Goal: Task Accomplishment & Management: Complete application form

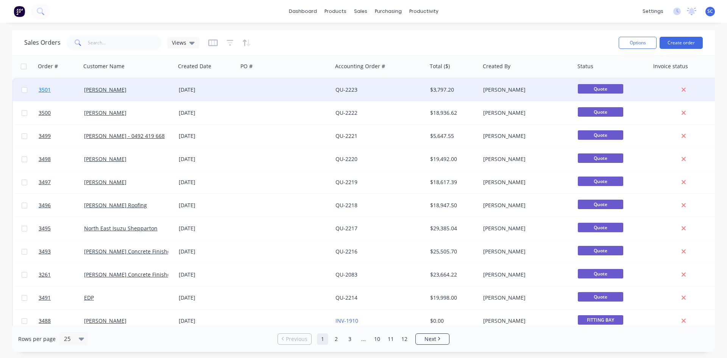
click at [42, 90] on span "3501" at bounding box center [45, 90] width 12 height 8
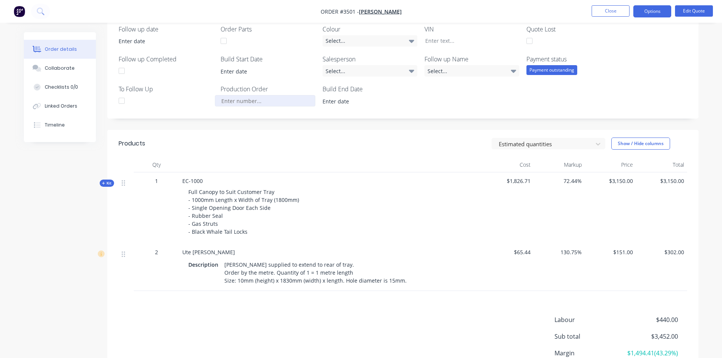
scroll to position [189, 0]
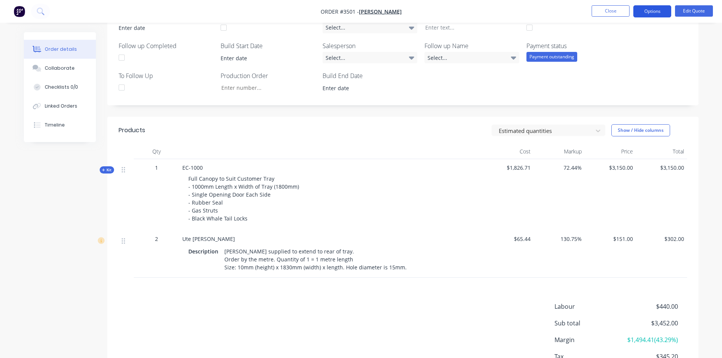
click at [647, 9] on button "Options" at bounding box center [652, 11] width 38 height 12
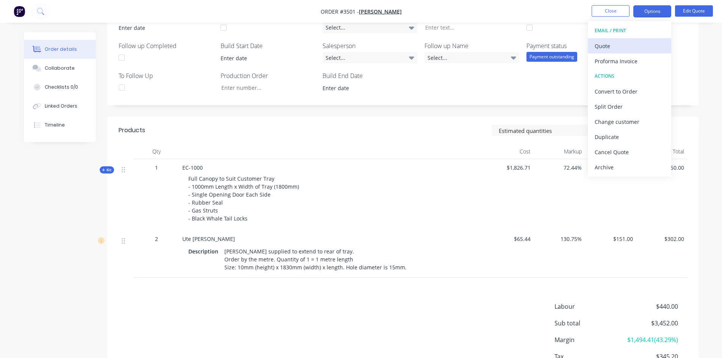
click at [636, 39] on button "Quote" at bounding box center [629, 45] width 83 height 15
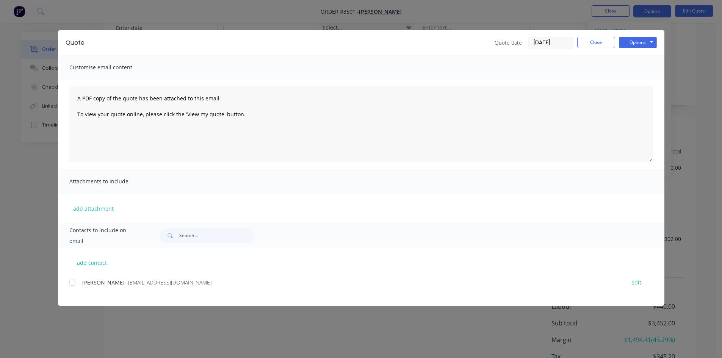
click at [73, 282] on div at bounding box center [72, 282] width 15 height 15
click at [640, 42] on button "Options" at bounding box center [638, 42] width 38 height 11
click at [645, 83] on button "Email" at bounding box center [643, 81] width 48 height 13
click at [595, 45] on button "Close" at bounding box center [596, 42] width 38 height 11
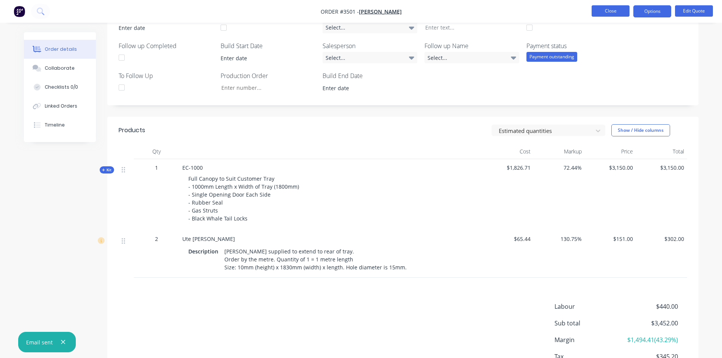
click at [599, 10] on button "Close" at bounding box center [610, 10] width 38 height 11
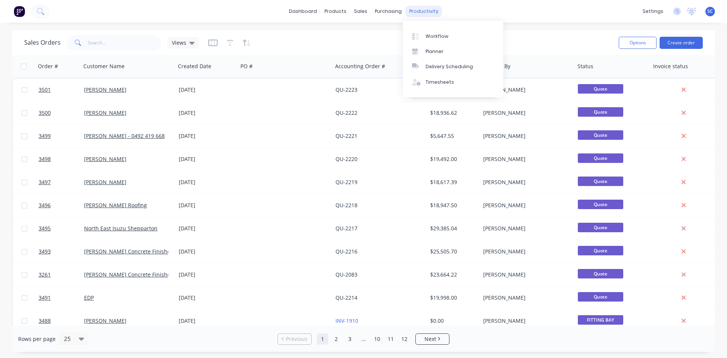
click at [418, 9] on div "productivity" at bounding box center [424, 11] width 37 height 11
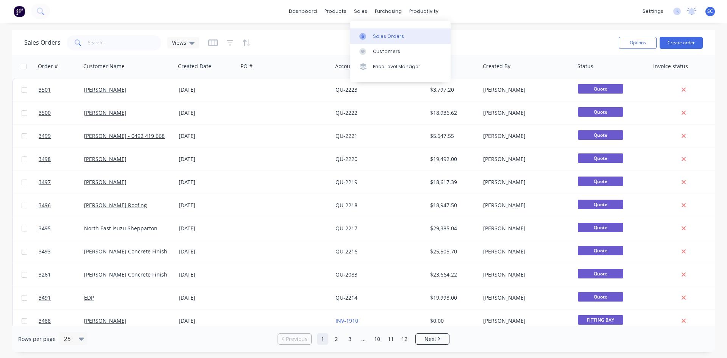
click at [369, 35] on div at bounding box center [364, 36] width 11 height 7
click at [685, 45] on button "Create order" at bounding box center [681, 43] width 43 height 12
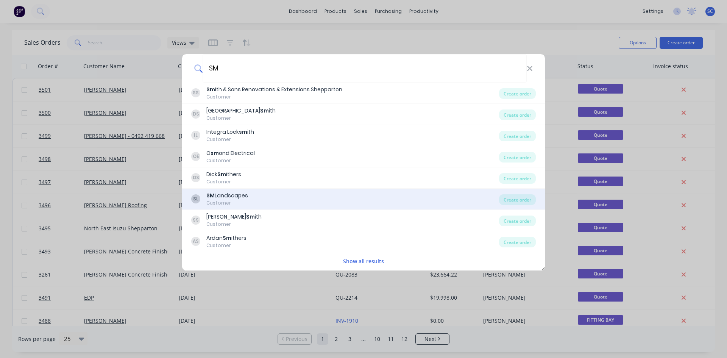
type input "SM"
click at [280, 197] on div "SL SM Landscapes Customer" at bounding box center [345, 199] width 308 height 15
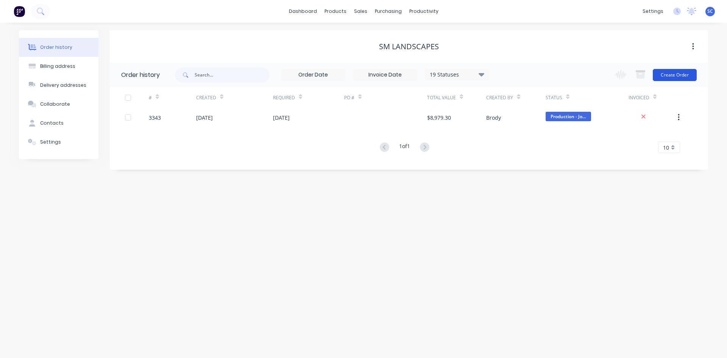
click at [679, 74] on button "Create Order" at bounding box center [675, 75] width 44 height 12
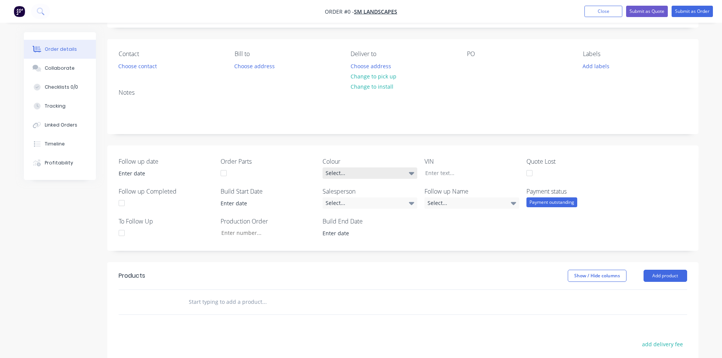
scroll to position [152, 0]
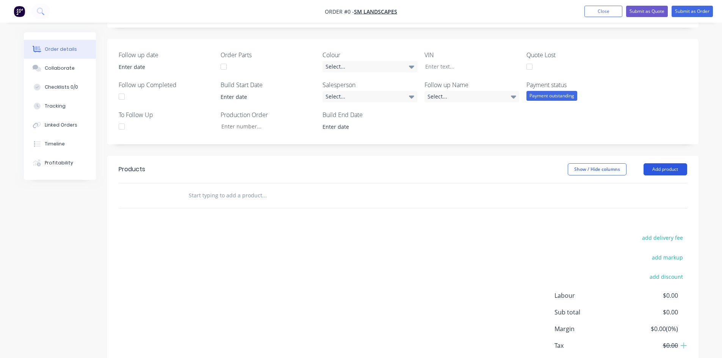
click at [661, 172] on button "Add product" at bounding box center [665, 169] width 44 height 12
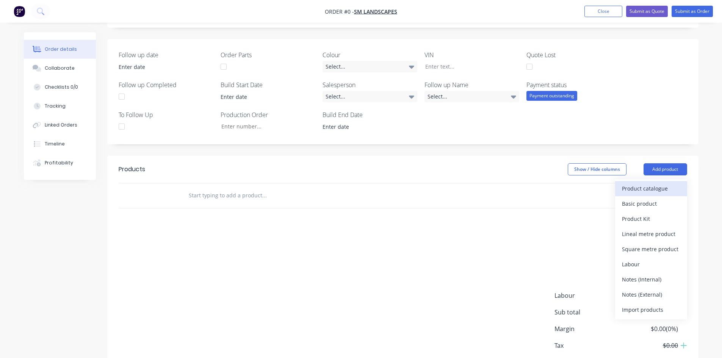
click at [647, 190] on div "Product catalogue" at bounding box center [651, 188] width 58 height 11
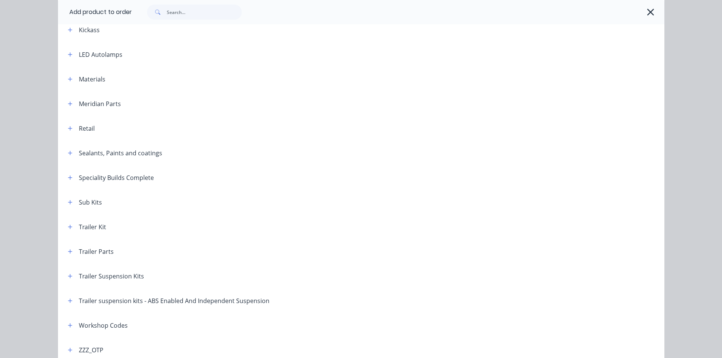
scroll to position [325, 0]
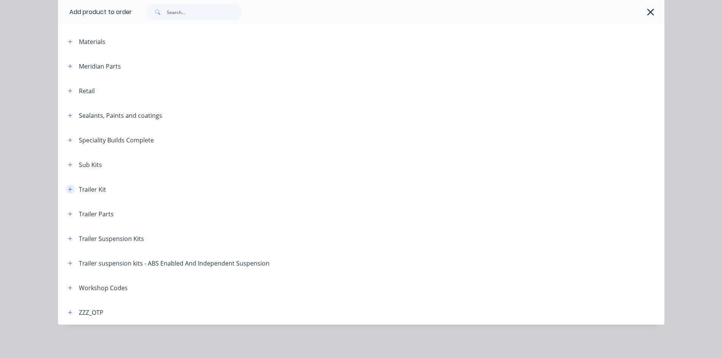
click at [69, 191] on icon "button" at bounding box center [70, 189] width 5 height 5
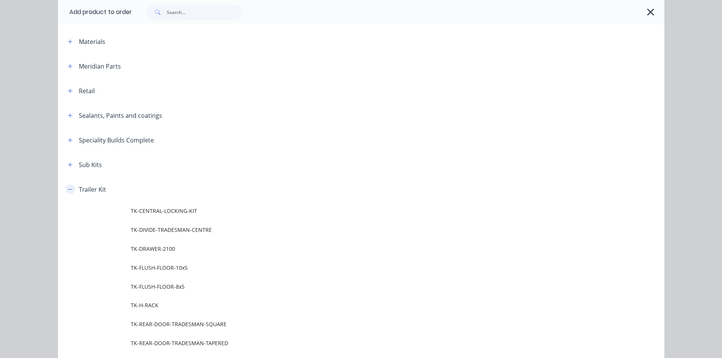
click at [69, 191] on icon "button" at bounding box center [70, 189] width 5 height 5
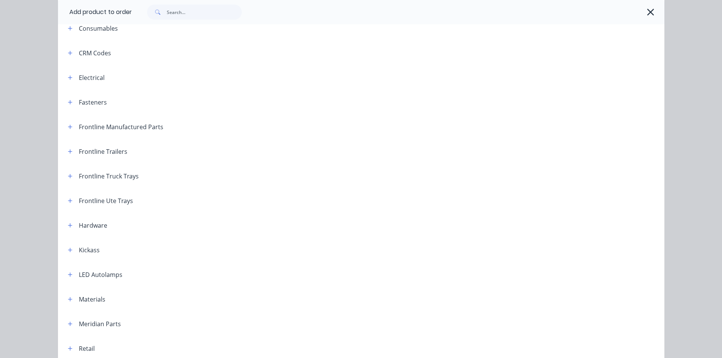
scroll to position [59, 0]
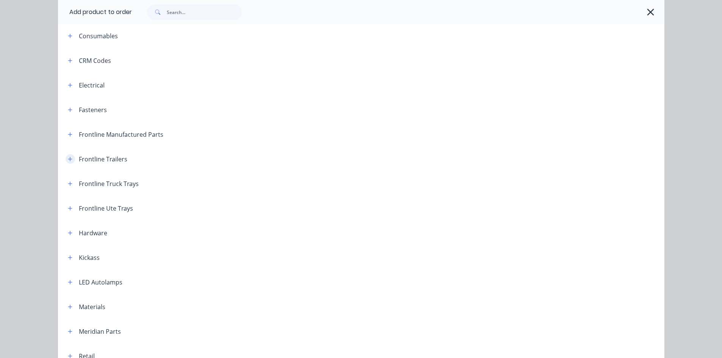
click at [70, 158] on button "button" at bounding box center [70, 158] width 9 height 9
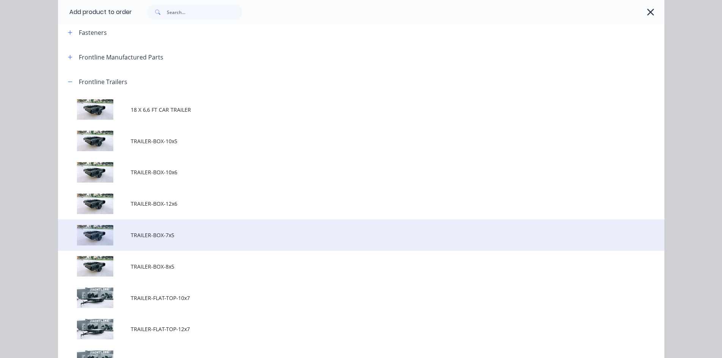
scroll to position [135, 0]
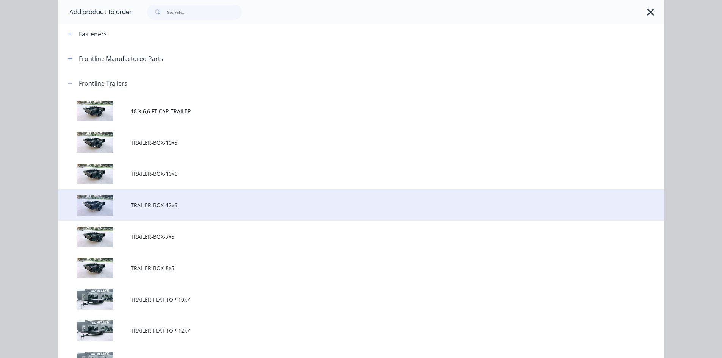
click at [154, 207] on span "TRAILER-BOX-12x6" at bounding box center [344, 205] width 427 height 8
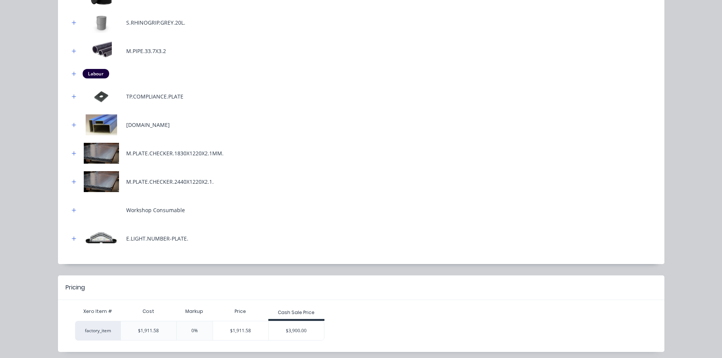
scroll to position [391, 0]
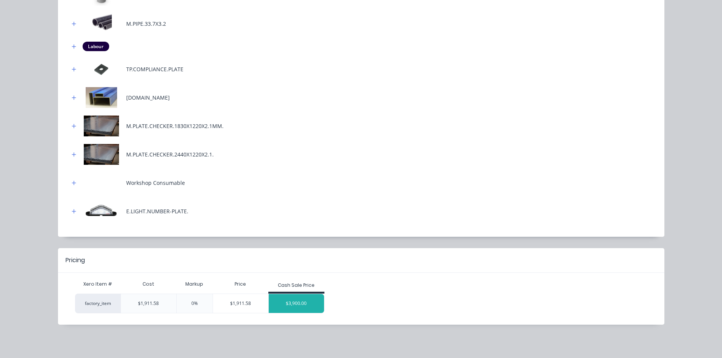
click at [295, 305] on div "$3,900.00" at bounding box center [296, 303] width 55 height 19
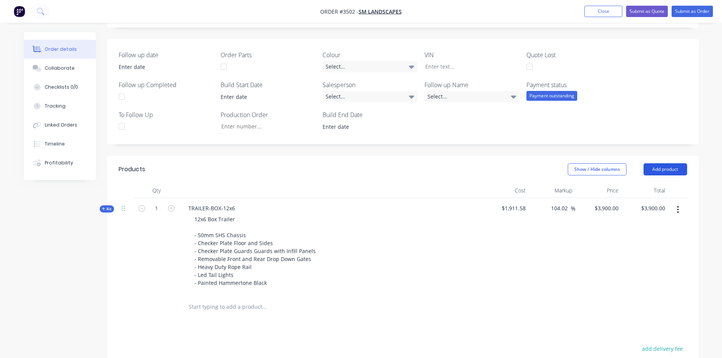
click at [677, 169] on button "Add product" at bounding box center [665, 169] width 44 height 12
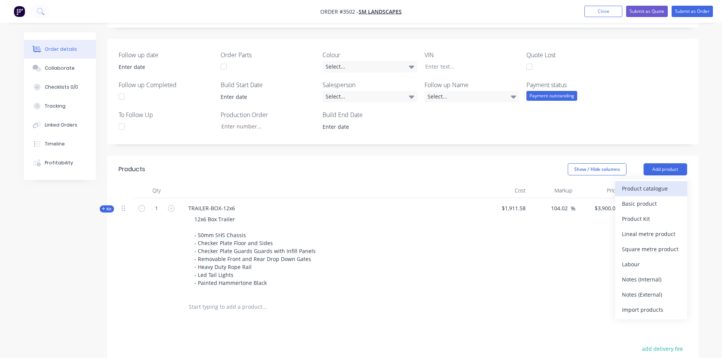
click at [663, 192] on div "Product catalogue" at bounding box center [651, 188] width 58 height 11
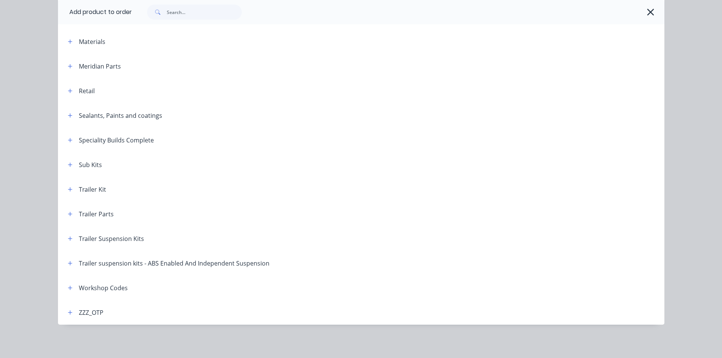
scroll to position [317, 0]
click at [68, 242] on button "button" at bounding box center [70, 238] width 9 height 9
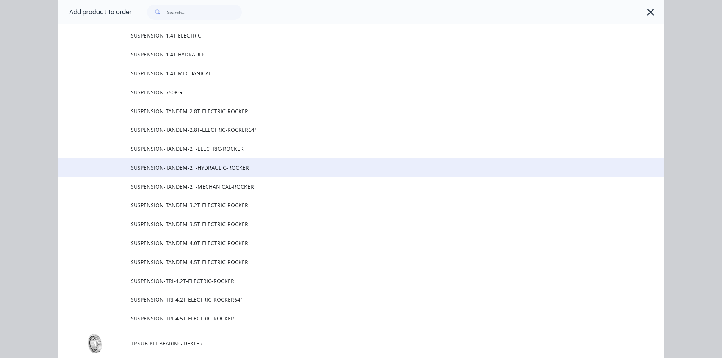
scroll to position [590, 0]
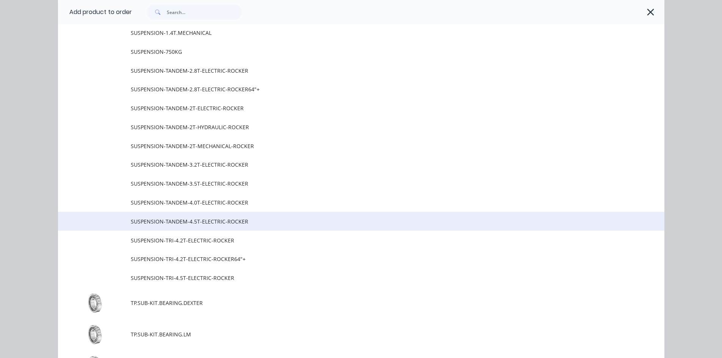
click at [207, 222] on span "SUSPENSION-TANDEM-4.5T-ELECTRIC-ROCKER" at bounding box center [344, 221] width 427 height 8
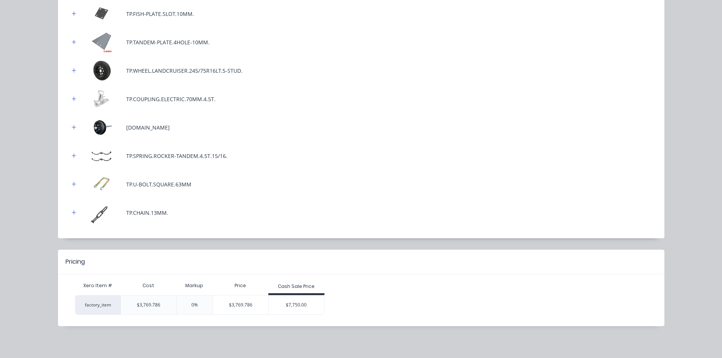
scroll to position [321, 0]
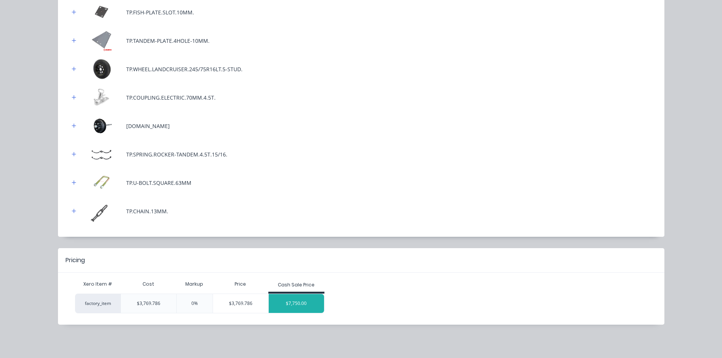
click at [295, 299] on div "$7,750.00" at bounding box center [296, 303] width 55 height 19
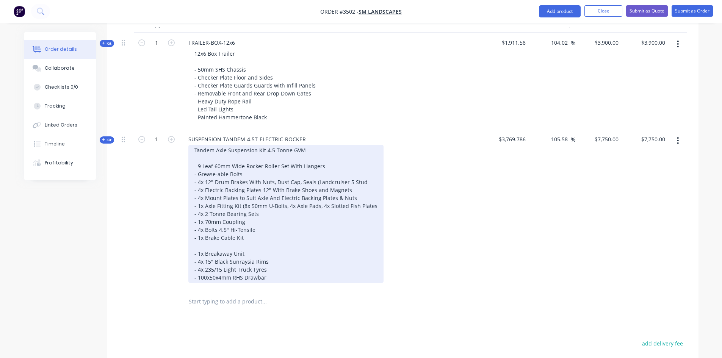
click at [204, 275] on div "Tandem Axle Suspension Kit 4.5 Tonne GVM - 9 Leaf 60mm Wide Rocker Roller Set W…" at bounding box center [285, 214] width 195 height 138
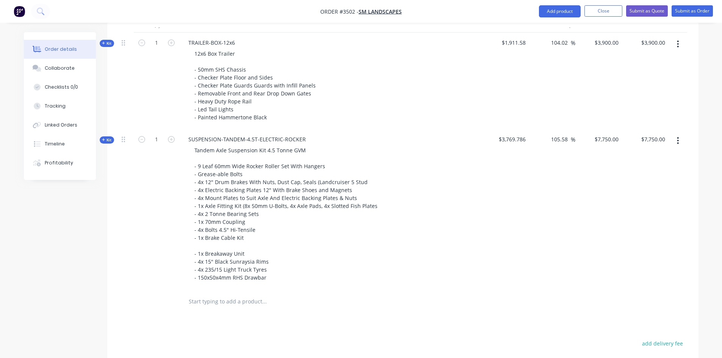
click at [82, 253] on div "Created by Sean Created 14/10/25 Required 14/10/25 Assigned to Add team member …" at bounding box center [361, 111] width 674 height 792
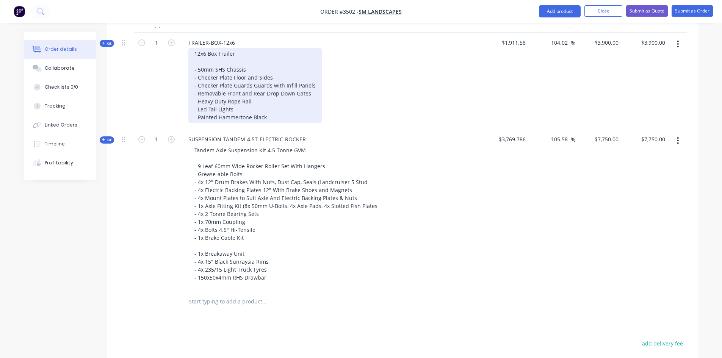
click at [247, 70] on div "12x6 Box Trailer - 50mm SHS Chassis - Checker Plate Floor and Sides - Checker P…" at bounding box center [254, 85] width 133 height 75
drag, startPoint x: 246, startPoint y: 70, endPoint x: 181, endPoint y: 68, distance: 65.6
click at [181, 68] on div "TRAILER-BOX-12x6 12x6 Box Trailer - 50mm SHS Chassis - Checker Plate Floor and …" at bounding box center [330, 81] width 303 height 97
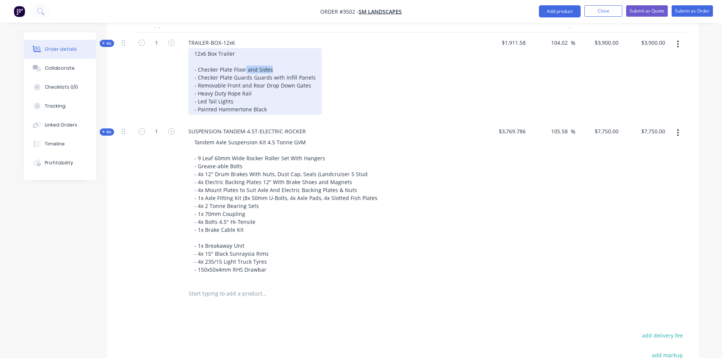
drag, startPoint x: 279, startPoint y: 69, endPoint x: 245, endPoint y: 69, distance: 33.7
click at [245, 69] on div "12x6 Box Trailer - Checker Plate Floor and Sides - Checker Plate Guards Guards …" at bounding box center [254, 81] width 133 height 67
click at [272, 78] on div "12x6 Box Trailer - Checker Plate Floor - Checker Plate Guards Guards with Infil…" at bounding box center [254, 81] width 133 height 67
drag, startPoint x: 310, startPoint y: 86, endPoint x: 192, endPoint y: 87, distance: 117.4
click at [192, 87] on div "12x6 Box Trailer - Checker Plate Floor - Checker Plate Guards with Infill Panel…" at bounding box center [252, 81] width 129 height 67
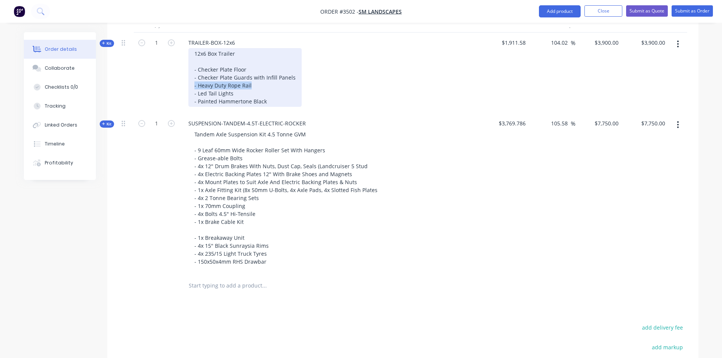
drag, startPoint x: 188, startPoint y: 80, endPoint x: 185, endPoint y: 86, distance: 6.5
click at [185, 86] on div "12x6 Box Trailer - Checker Plate Floor - Checker Plate Guards with Infill Panel…" at bounding box center [330, 77] width 297 height 59
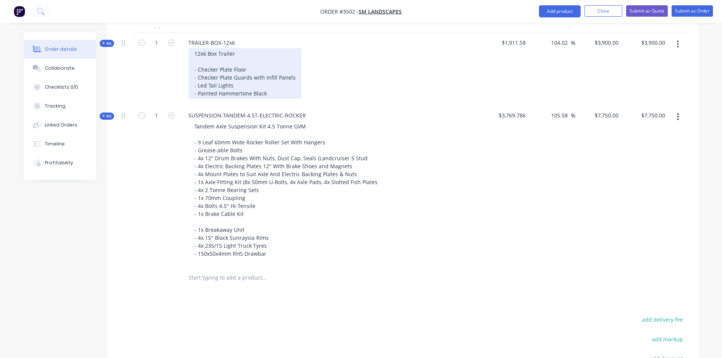
click at [205, 86] on div "12x6 Box Trailer - Checker Plate Floor - Checker Plate Guards with Infill Panel…" at bounding box center [244, 73] width 113 height 51
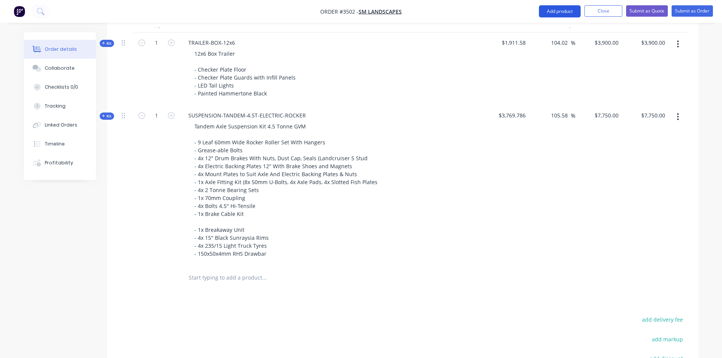
click at [554, 11] on button "Add product" at bounding box center [560, 11] width 42 height 12
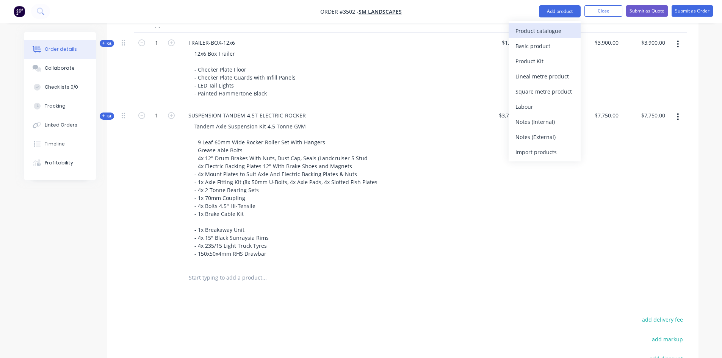
click at [541, 31] on div "Product catalogue" at bounding box center [544, 30] width 58 height 11
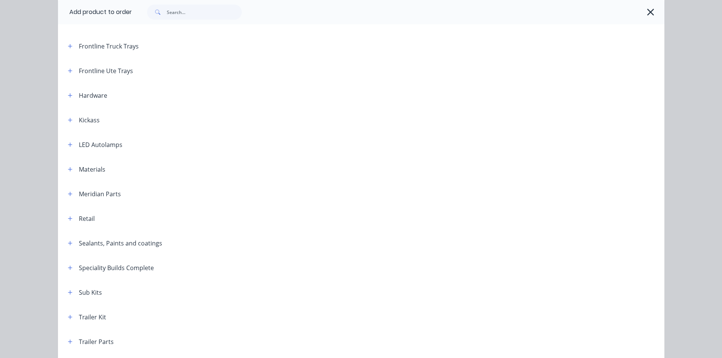
scroll to position [173, 0]
click at [175, 16] on input "text" at bounding box center [204, 12] width 75 height 15
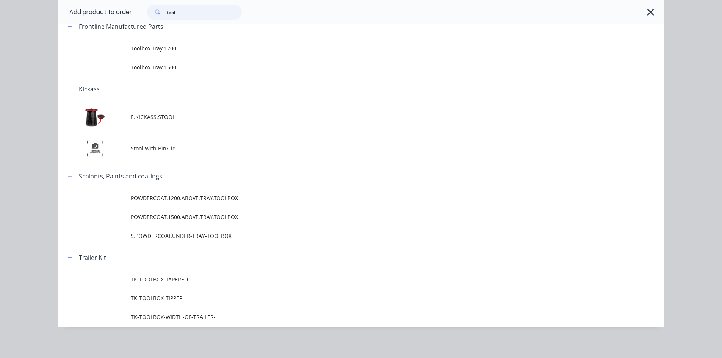
scroll to position [127, 0]
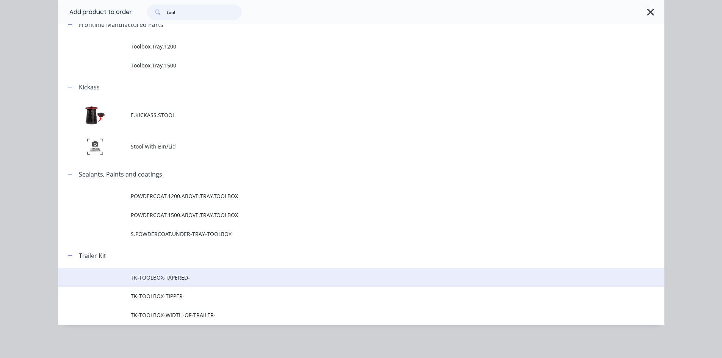
type input "tool"
click at [191, 281] on span "TK-TOOLBOX-TAPERED-" at bounding box center [344, 277] width 427 height 8
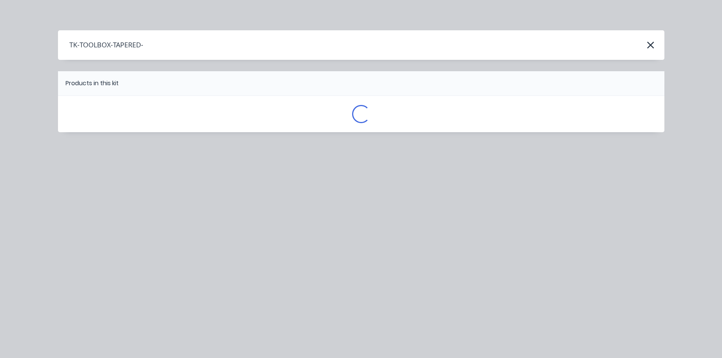
scroll to position [0, 0]
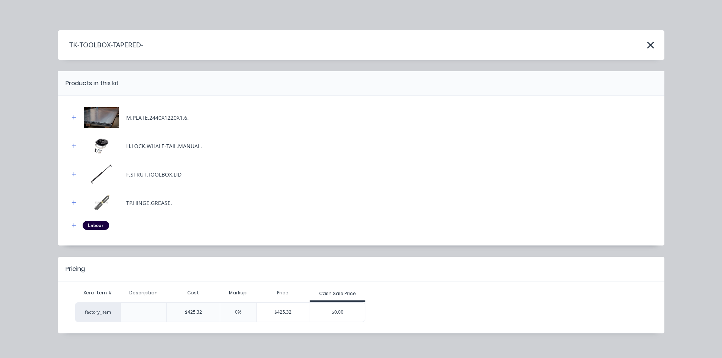
click at [288, 312] on div "$425.32" at bounding box center [282, 312] width 53 height 19
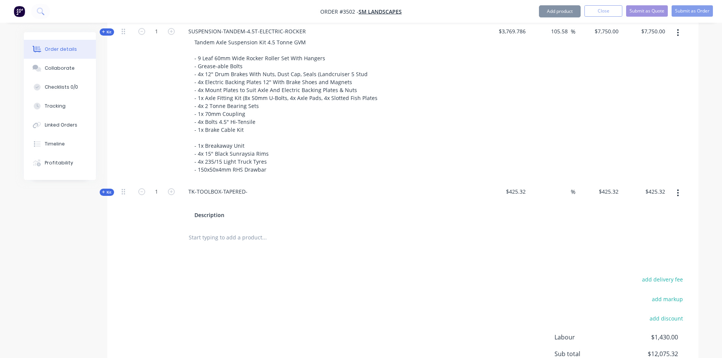
scroll to position [469, 0]
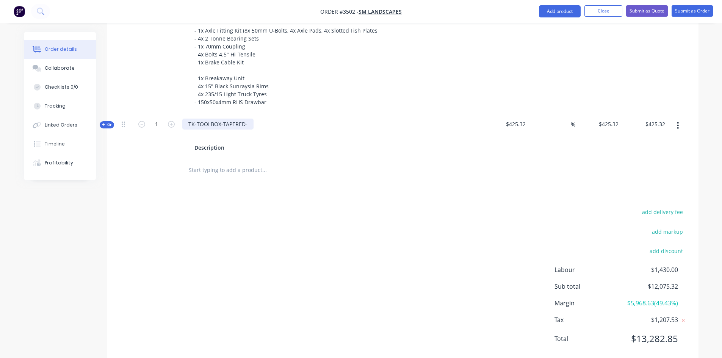
click at [250, 122] on div "TK-TOOLBOX-TAPERED-" at bounding box center [217, 124] width 71 height 11
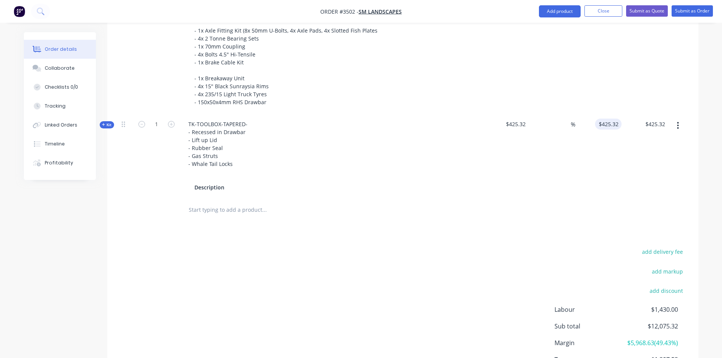
click at [608, 126] on input "$425.32" at bounding box center [609, 124] width 23 height 11
type input "1100"
type input "158.63"
type input "$1,100.00"
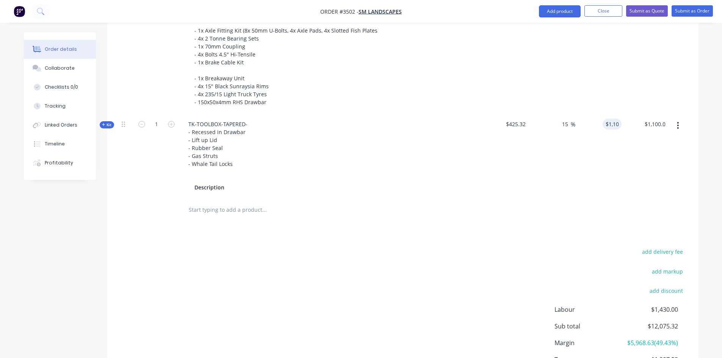
click at [420, 201] on div at bounding box center [315, 210] width 273 height 25
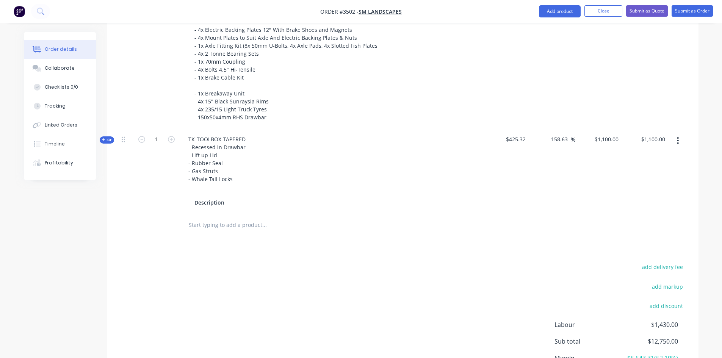
scroll to position [450, 0]
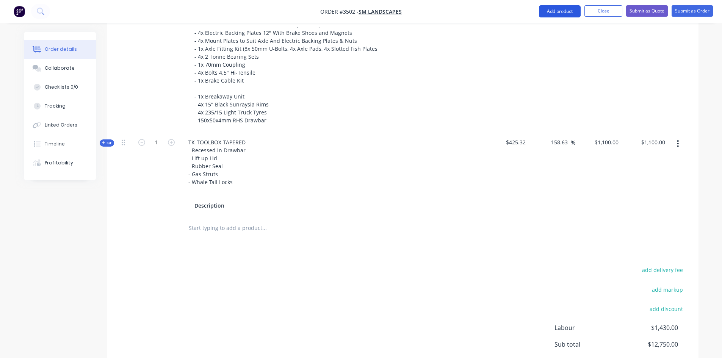
click at [556, 13] on button "Add product" at bounding box center [560, 11] width 42 height 12
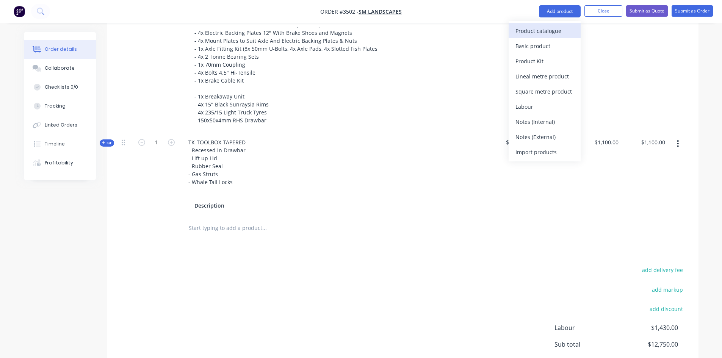
click at [542, 33] on div "Product catalogue" at bounding box center [544, 30] width 58 height 11
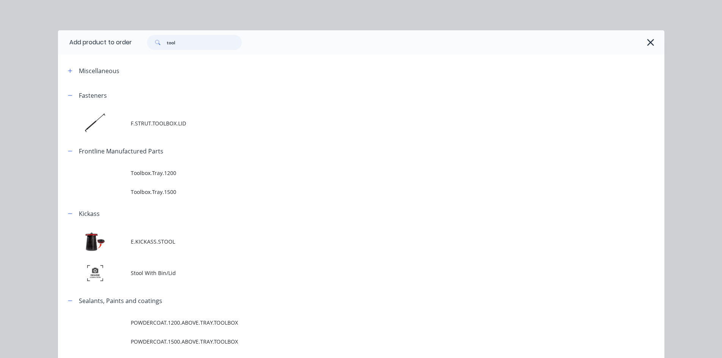
drag, startPoint x: 191, startPoint y: 39, endPoint x: 152, endPoint y: 46, distance: 39.7
click at [152, 46] on div "tool" at bounding box center [194, 42] width 95 height 15
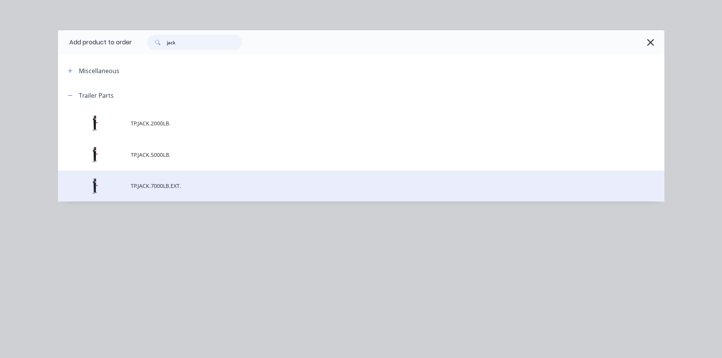
type input "jack"
click at [159, 187] on span "TP.JACK.7000LB.EXT." at bounding box center [344, 186] width 427 height 8
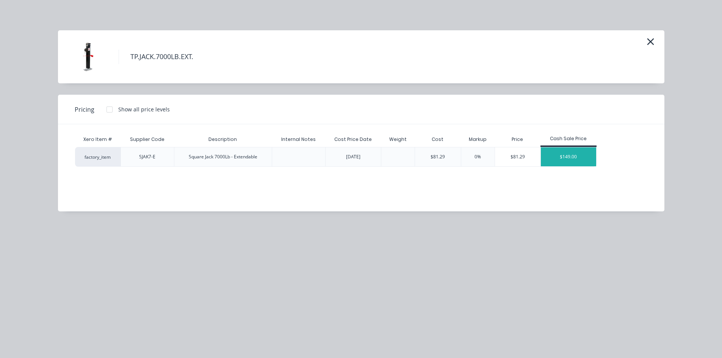
click at [565, 159] on div "$149.00" at bounding box center [568, 156] width 55 height 19
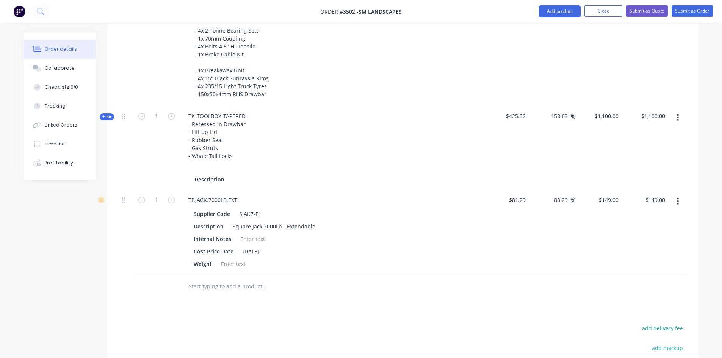
scroll to position [488, 0]
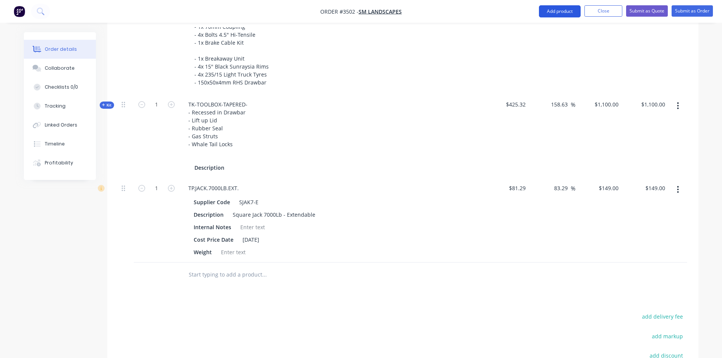
click at [559, 11] on button "Add product" at bounding box center [560, 11] width 42 height 12
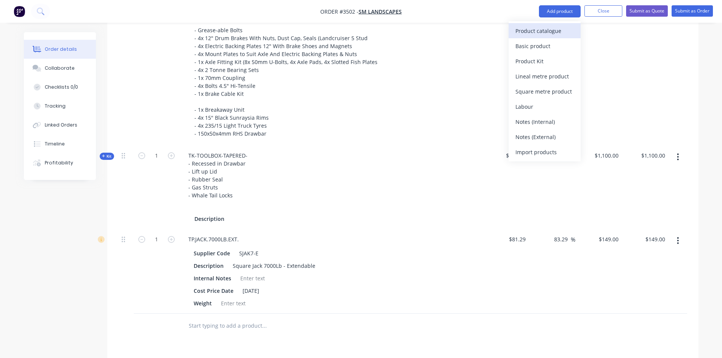
scroll to position [450, 0]
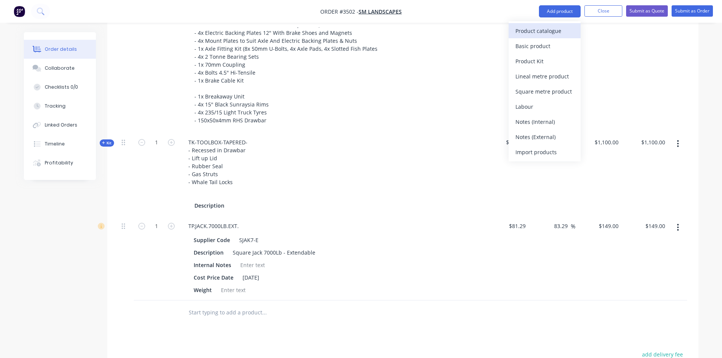
click at [539, 34] on div "Product catalogue" at bounding box center [544, 30] width 58 height 11
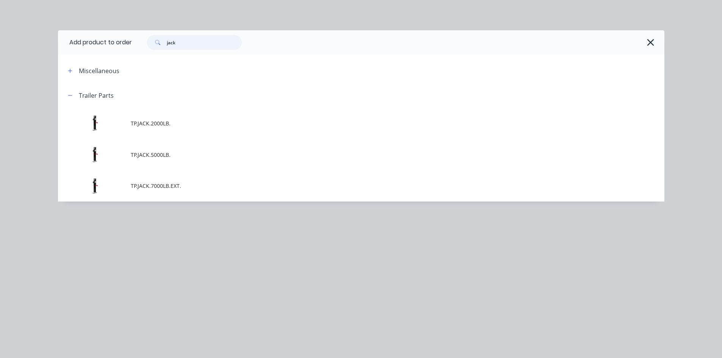
drag, startPoint x: 182, startPoint y: 41, endPoint x: 152, endPoint y: 46, distance: 30.8
click at [152, 46] on div "jack" at bounding box center [194, 42] width 95 height 15
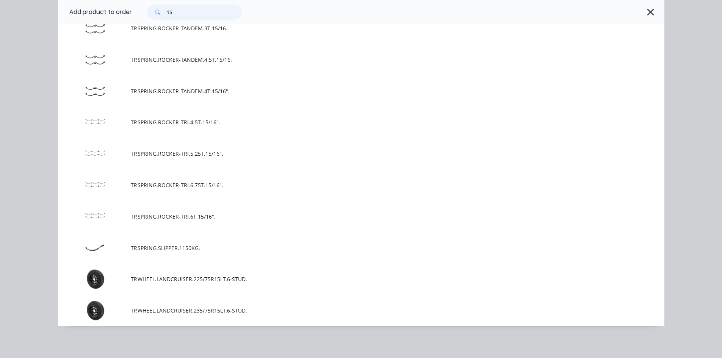
scroll to position [1115, 0]
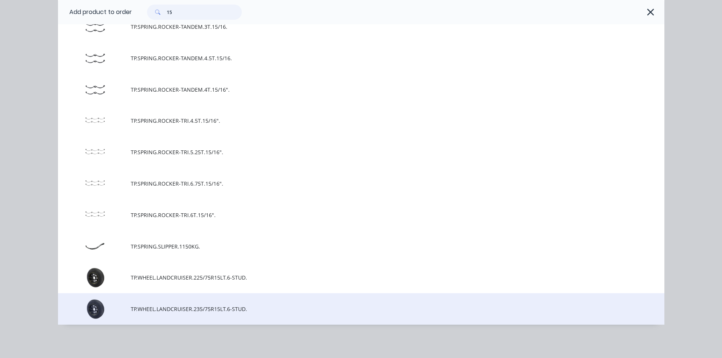
type input "15"
click at [202, 311] on span "TP.WHEEL.LANDCRUISER.235/75R15LT.6-STUD." at bounding box center [344, 309] width 427 height 8
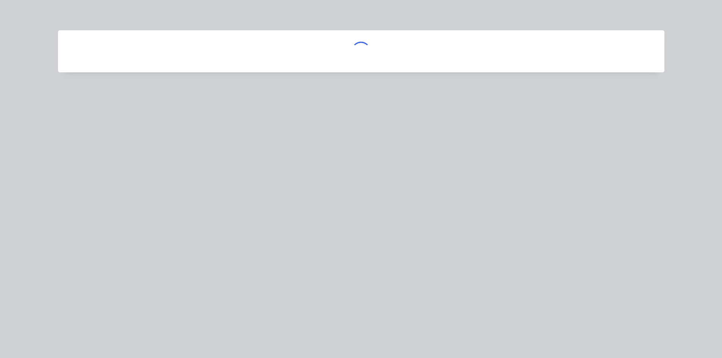
scroll to position [0, 0]
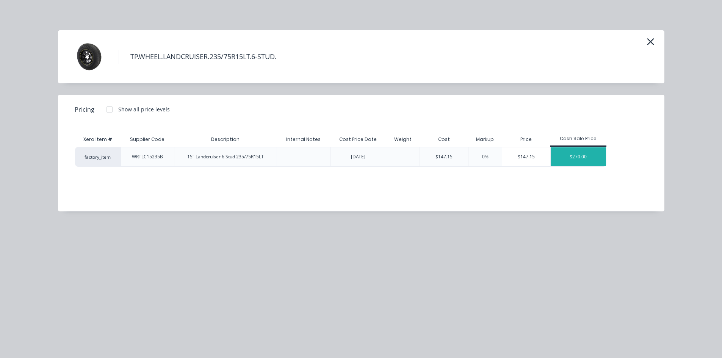
click at [586, 160] on div "$270.00" at bounding box center [577, 156] width 55 height 19
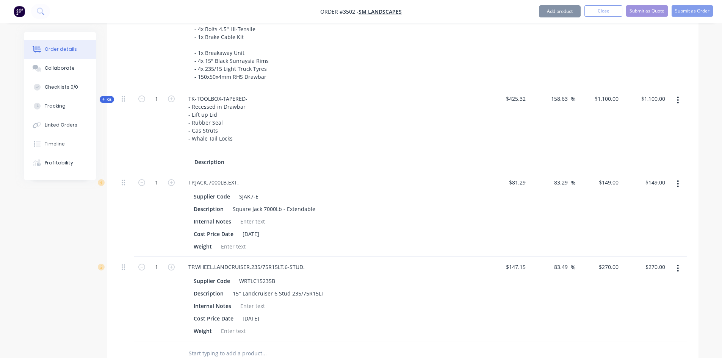
scroll to position [564, 0]
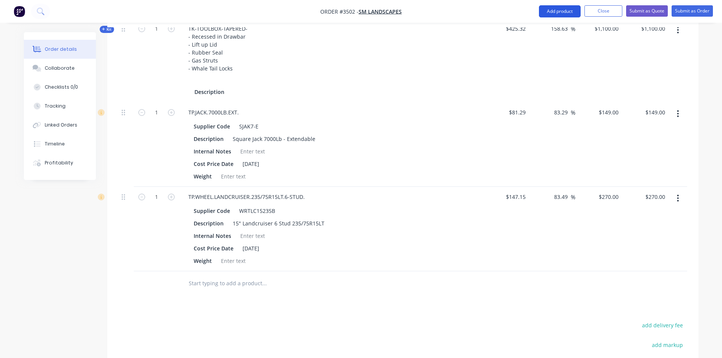
click at [555, 16] on button "Add product" at bounding box center [560, 11] width 42 height 12
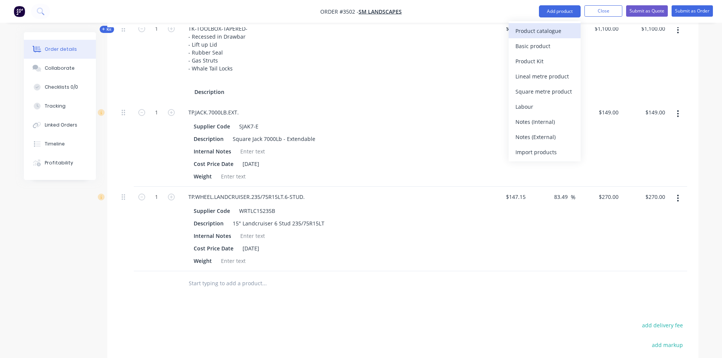
click at [534, 31] on div "Product catalogue" at bounding box center [544, 30] width 58 height 11
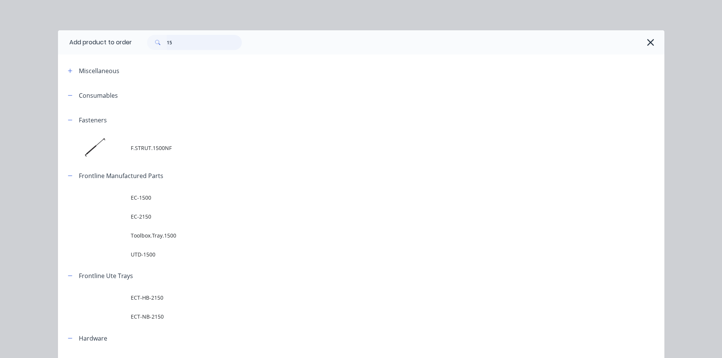
drag, startPoint x: 172, startPoint y: 44, endPoint x: 130, endPoint y: 39, distance: 42.3
click at [132, 39] on div "15" at bounding box center [394, 42] width 525 height 15
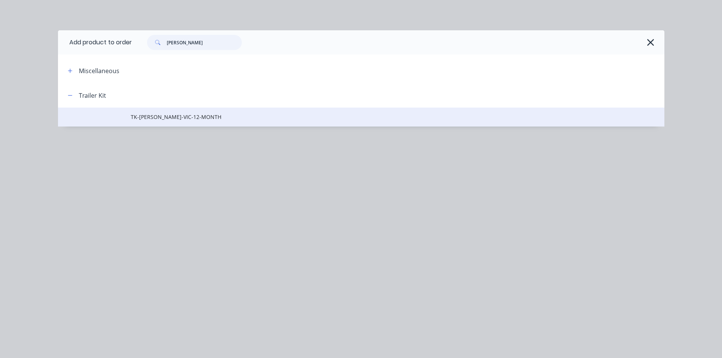
type input "rego"
click at [186, 119] on span "TK-REGO-VIC-12-MONTH" at bounding box center [344, 117] width 427 height 8
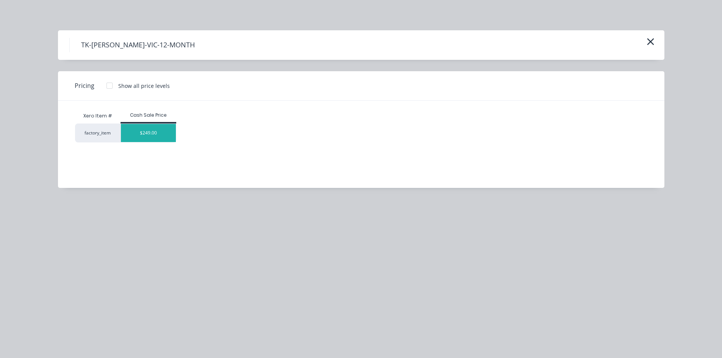
click at [141, 130] on div "$249.00" at bounding box center [148, 133] width 55 height 18
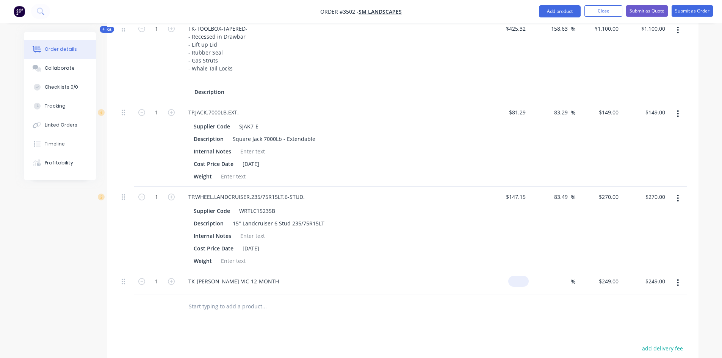
click at [517, 283] on div "$0.00" at bounding box center [518, 281] width 20 height 11
type input "$140.00"
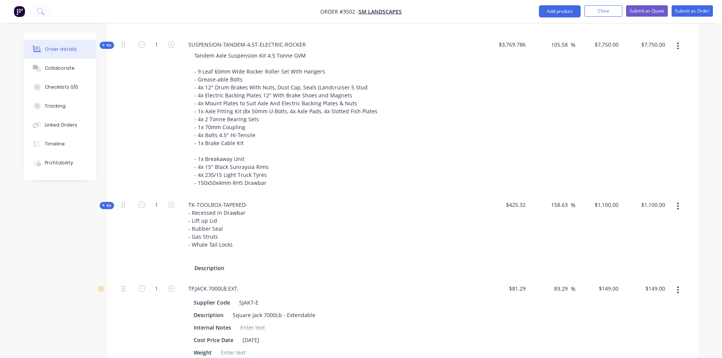
scroll to position [375, 0]
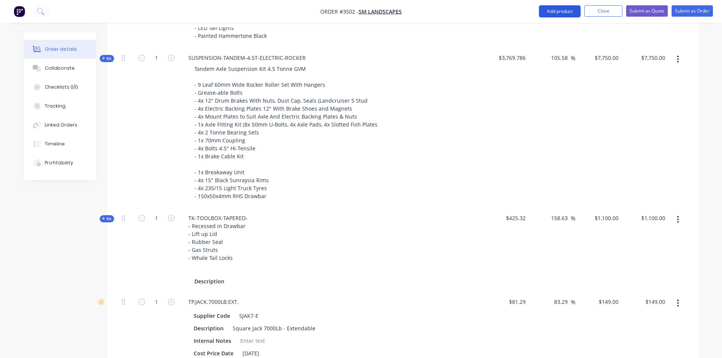
click at [555, 14] on button "Add product" at bounding box center [560, 11] width 42 height 12
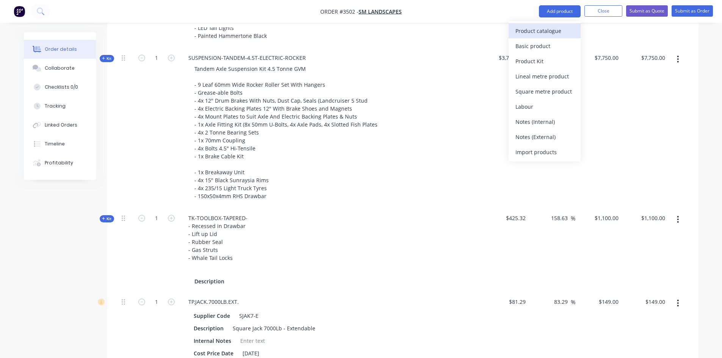
click at [542, 31] on div "Product catalogue" at bounding box center [544, 30] width 58 height 11
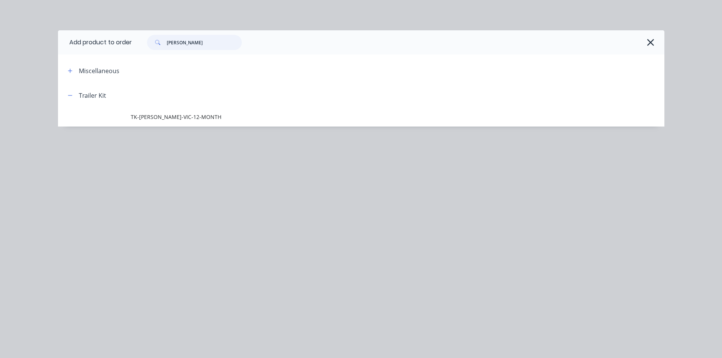
drag, startPoint x: 188, startPoint y: 47, endPoint x: 170, endPoint y: 42, distance: 18.6
click at [170, 42] on input "rego" at bounding box center [204, 42] width 75 height 15
type input "r"
type input "toolbox"
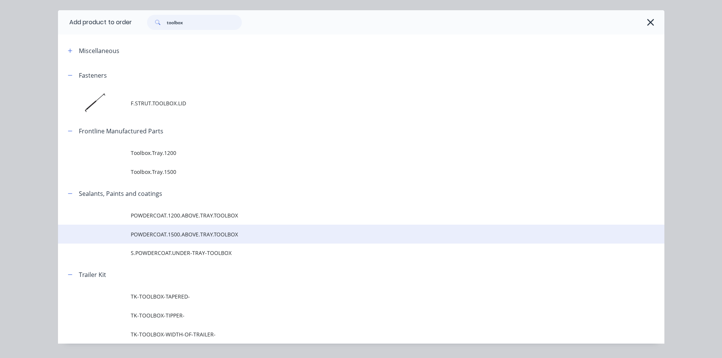
scroll to position [39, 0]
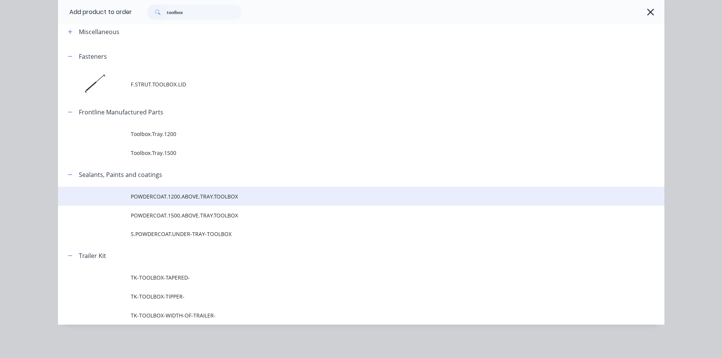
click at [203, 198] on span "POWDERCOAT.1200.ABOVE.TRAY.TOOLBOX" at bounding box center [344, 196] width 427 height 8
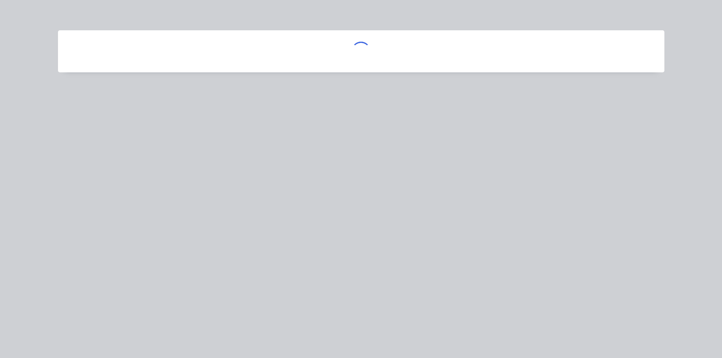
scroll to position [0, 0]
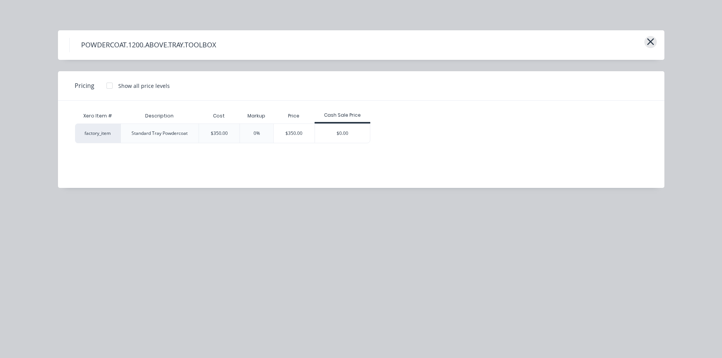
click at [649, 45] on icon "button" at bounding box center [650, 41] width 8 height 11
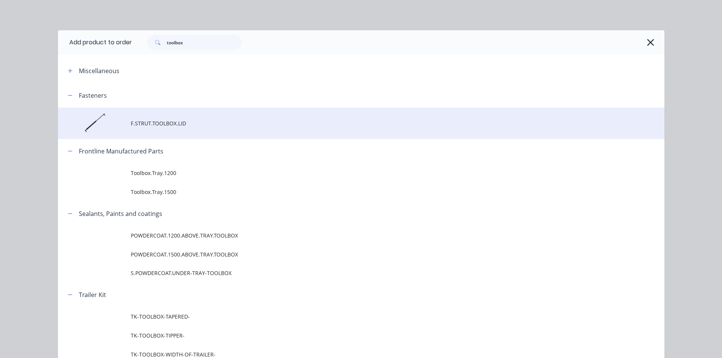
scroll to position [39, 0]
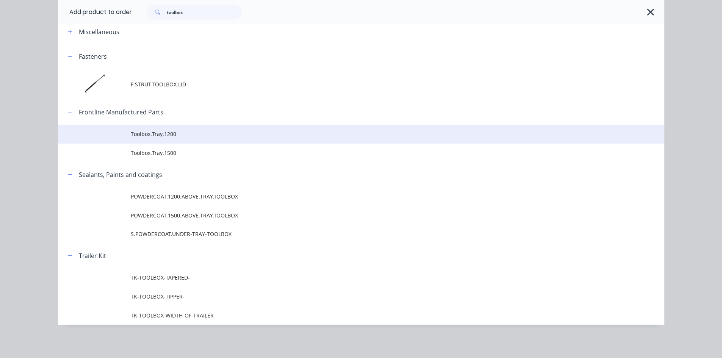
click at [170, 140] on td "Toolbox.Tray.1200" at bounding box center [397, 134] width 533 height 19
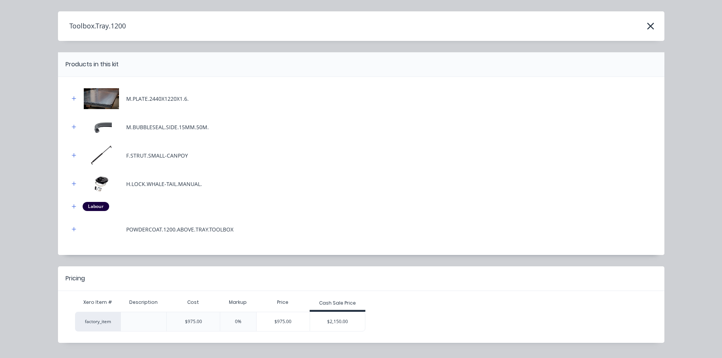
scroll to position [37, 0]
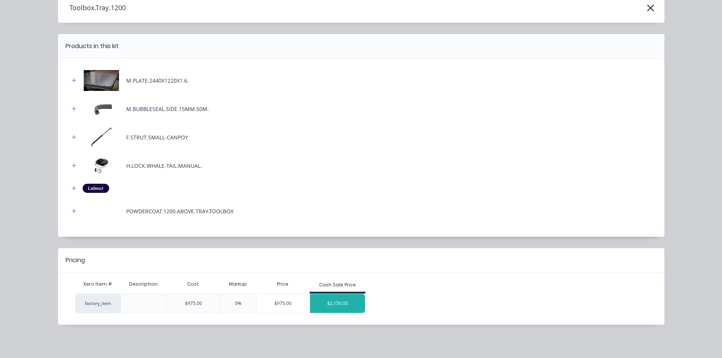
click at [335, 300] on div "$2,150.00" at bounding box center [337, 303] width 55 height 19
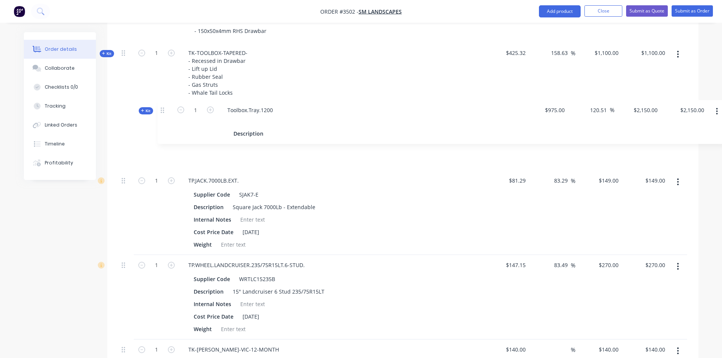
scroll to position [526, 0]
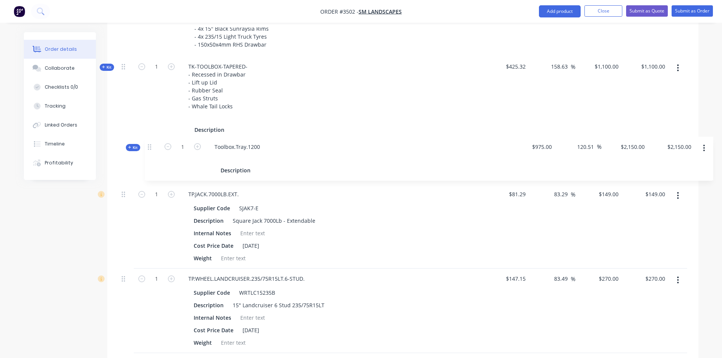
drag, startPoint x: 122, startPoint y: 268, endPoint x: 152, endPoint y: 140, distance: 131.1
click at [152, 140] on div "Kit 1 TRAILER-BOX-12x6 12x6 Box Trailer - Checker Plate Floor - Checker Plate G…" at bounding box center [403, 99] width 568 height 553
click at [258, 147] on div "Toolbox.Tray.1200 Description" at bounding box center [330, 162] width 303 height 44
click at [234, 151] on div "Toolbox.Tray.1200" at bounding box center [211, 150] width 58 height 11
drag, startPoint x: 235, startPoint y: 149, endPoint x: 180, endPoint y: 155, distance: 54.8
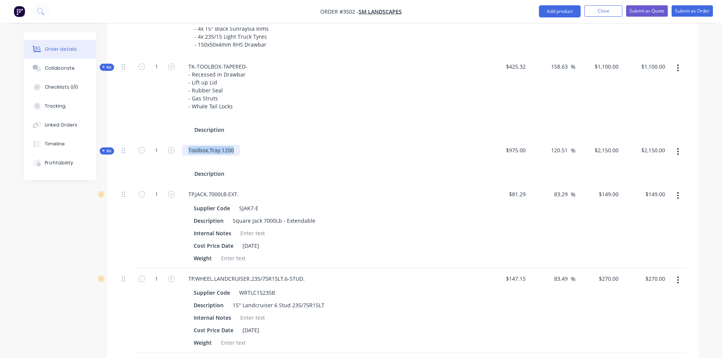
click at [180, 155] on div "Toolbox.Tray.1200 Description" at bounding box center [330, 162] width 303 height 44
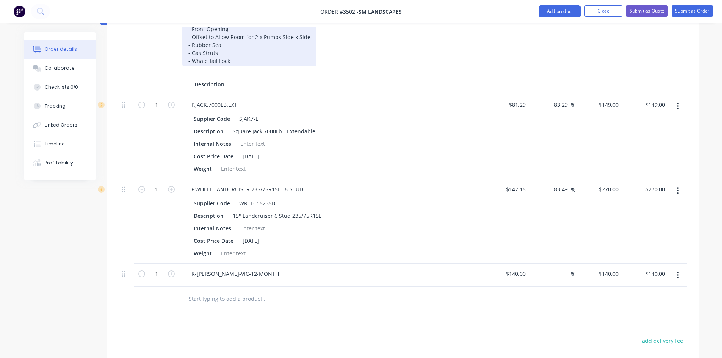
scroll to position [613, 0]
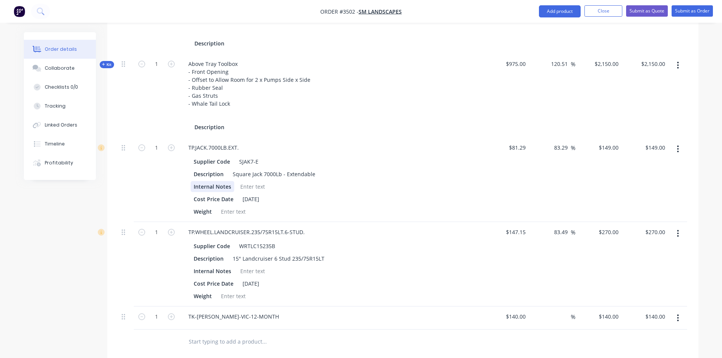
drag, startPoint x: 53, startPoint y: 230, endPoint x: 233, endPoint y: 182, distance: 185.6
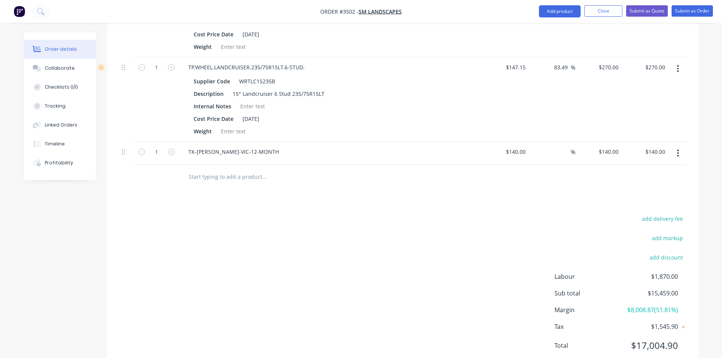
scroll to position [764, 0]
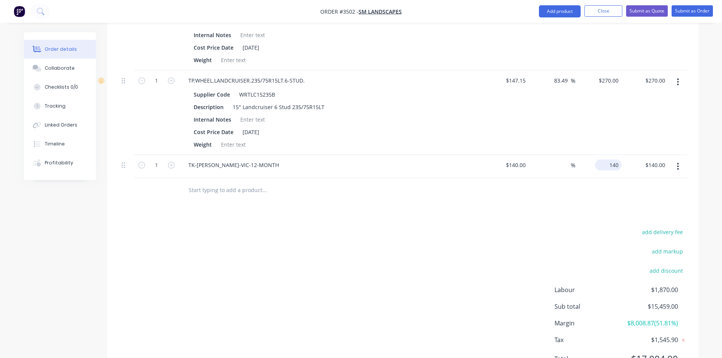
click at [602, 166] on div "140 $140.00" at bounding box center [598, 166] width 47 height 23
type input "180"
type input "28.57"
type input "$180.00"
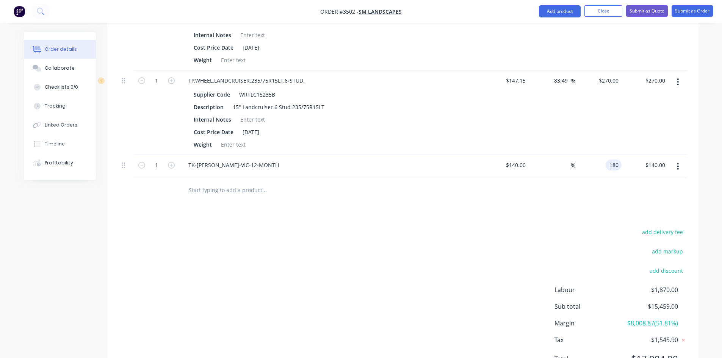
type input "$180.00"
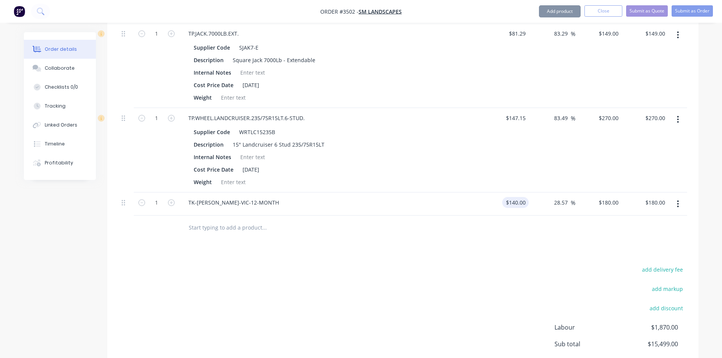
scroll to position [726, 0]
click at [604, 115] on div "270 $270.00" at bounding box center [598, 150] width 47 height 84
type input "240"
click at [372, 277] on div "add delivery fee add markup add discount Labour $1,870.00 Sub total $15,499.00 …" at bounding box center [403, 338] width 568 height 146
type input "63.1"
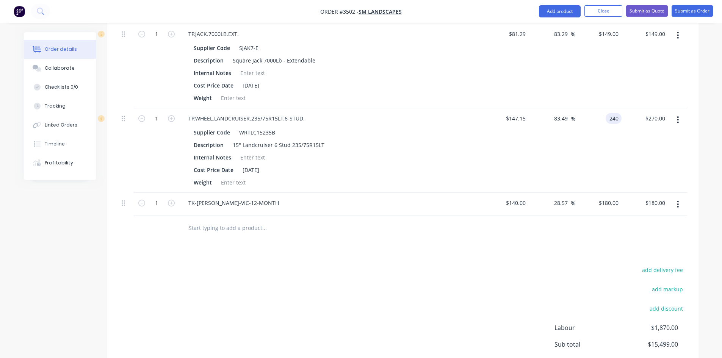
type input "$240.00"
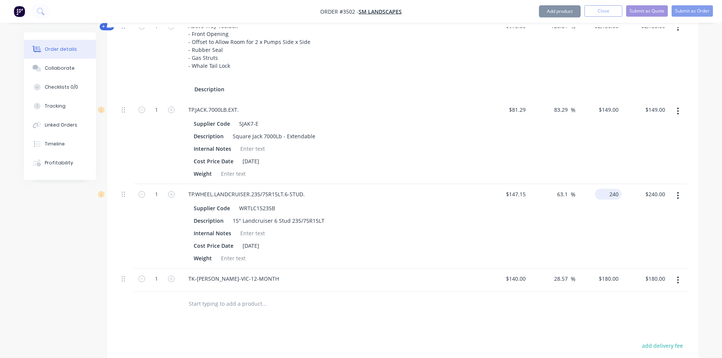
click at [613, 198] on input "240" at bounding box center [609, 194] width 23 height 11
type input "220"
type input "49.51"
type input "$220.00"
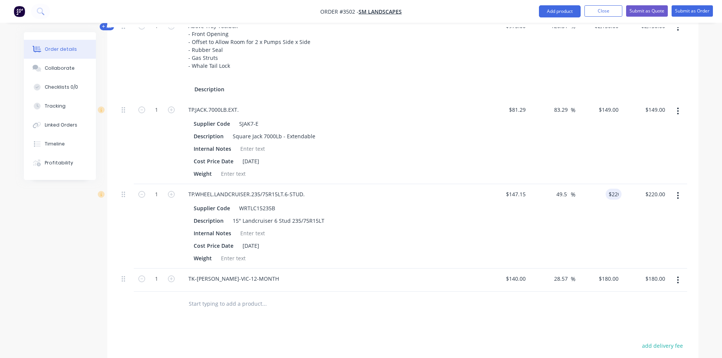
click at [441, 311] on div at bounding box center [315, 303] width 267 height 15
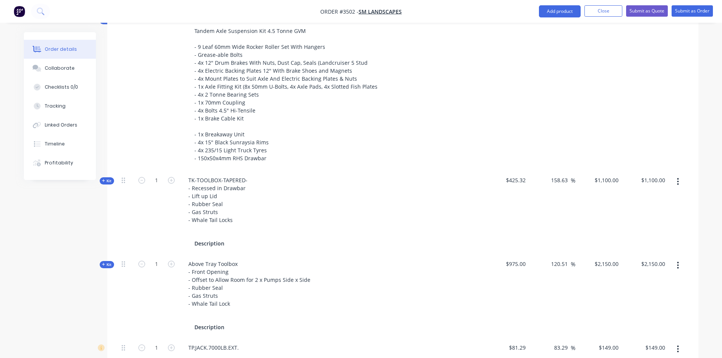
scroll to position [272, 0]
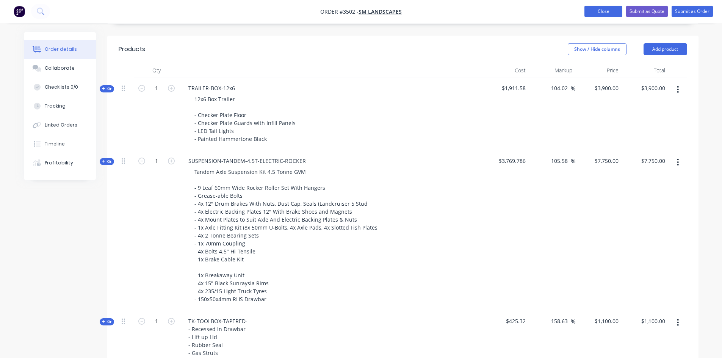
click at [607, 13] on button "Close" at bounding box center [603, 11] width 38 height 11
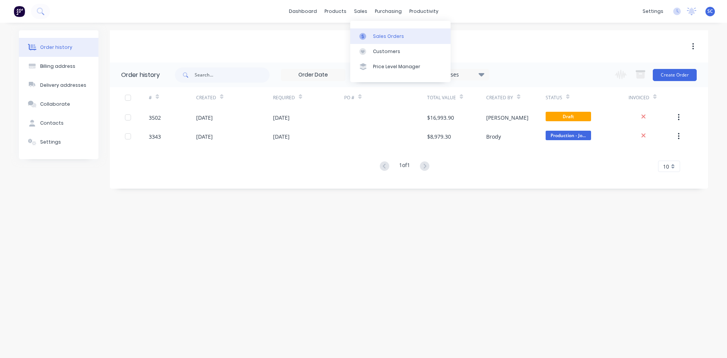
click at [371, 35] on link "Sales Orders" at bounding box center [400, 35] width 100 height 15
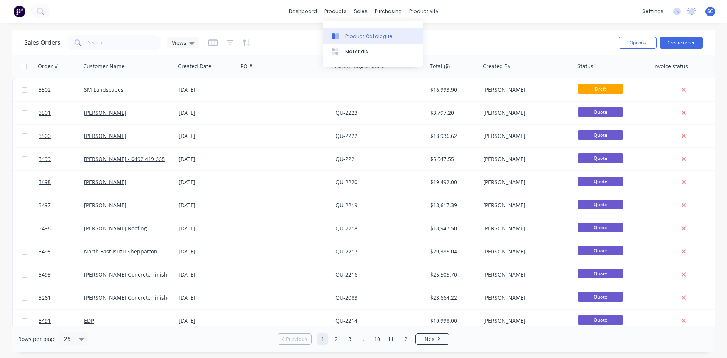
click at [352, 39] on div "Product Catalogue" at bounding box center [368, 36] width 47 height 7
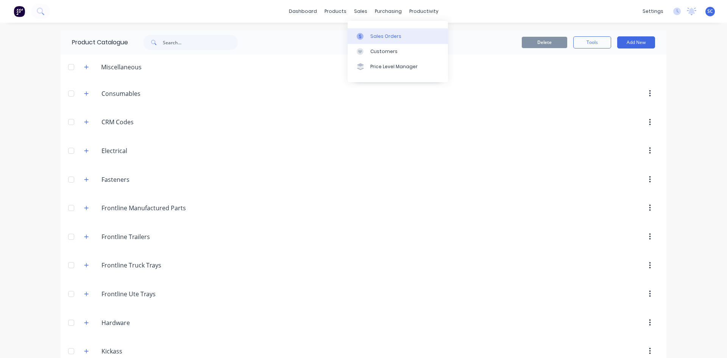
click at [371, 41] on link "Sales Orders" at bounding box center [398, 35] width 100 height 15
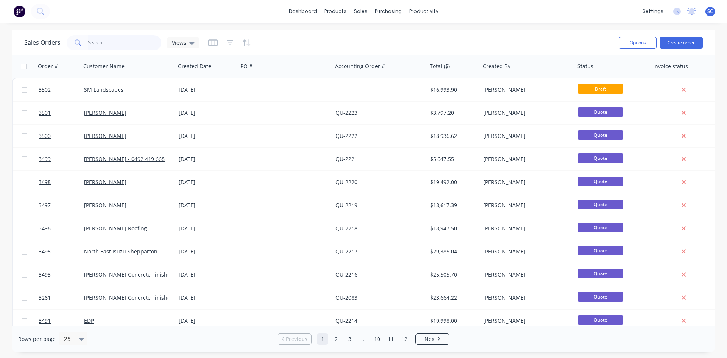
click at [113, 44] on input "text" at bounding box center [125, 42] width 74 height 15
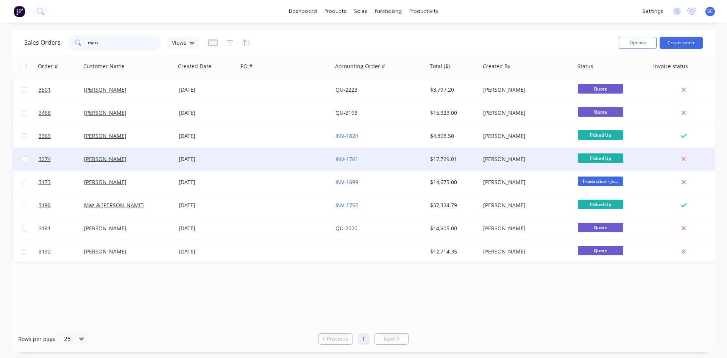
type input "matt"
click at [194, 161] on div "26 Aug 2025" at bounding box center [207, 159] width 56 height 8
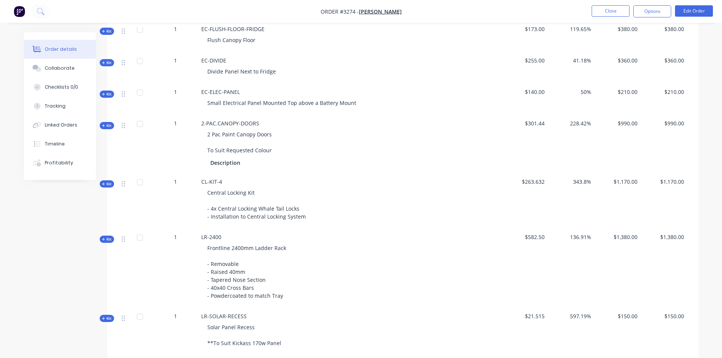
scroll to position [720, 0]
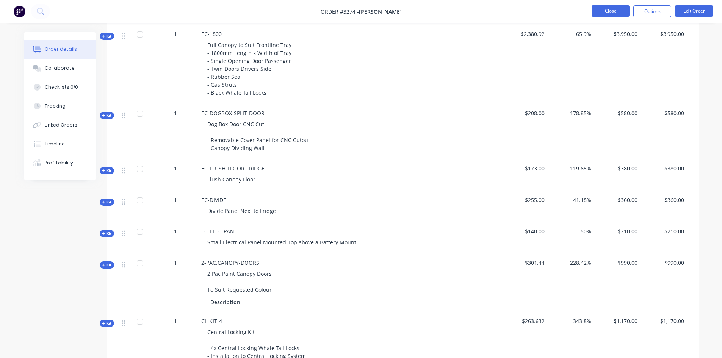
click at [609, 13] on button "Close" at bounding box center [610, 10] width 38 height 11
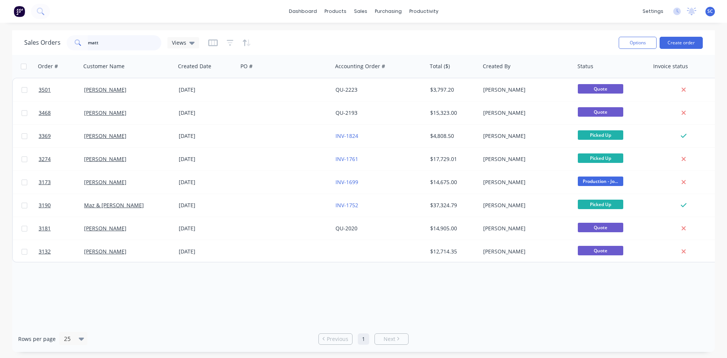
drag, startPoint x: 105, startPoint y: 43, endPoint x: 8, endPoint y: 47, distance: 97.4
click at [104, 43] on input "matt" at bounding box center [125, 42] width 74 height 15
type input "m"
